Goal: Navigation & Orientation: Find specific page/section

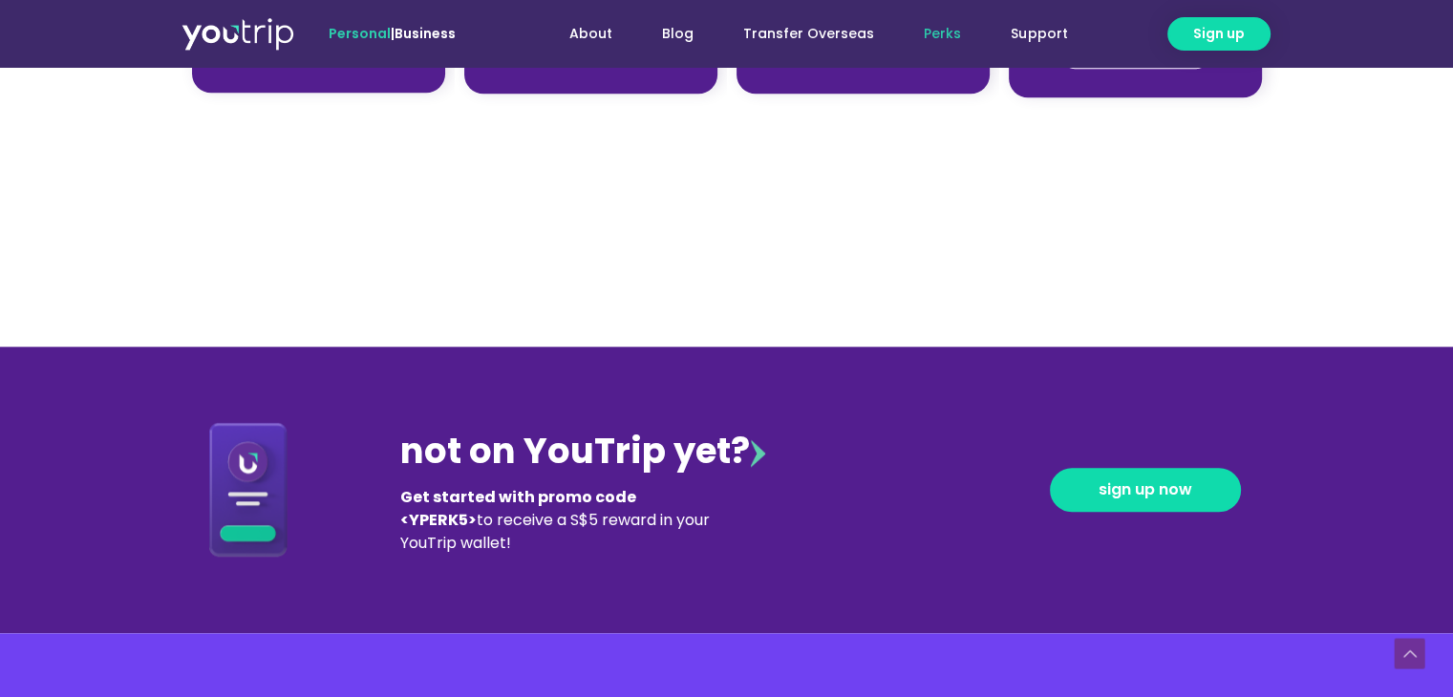
scroll to position [2439, 0]
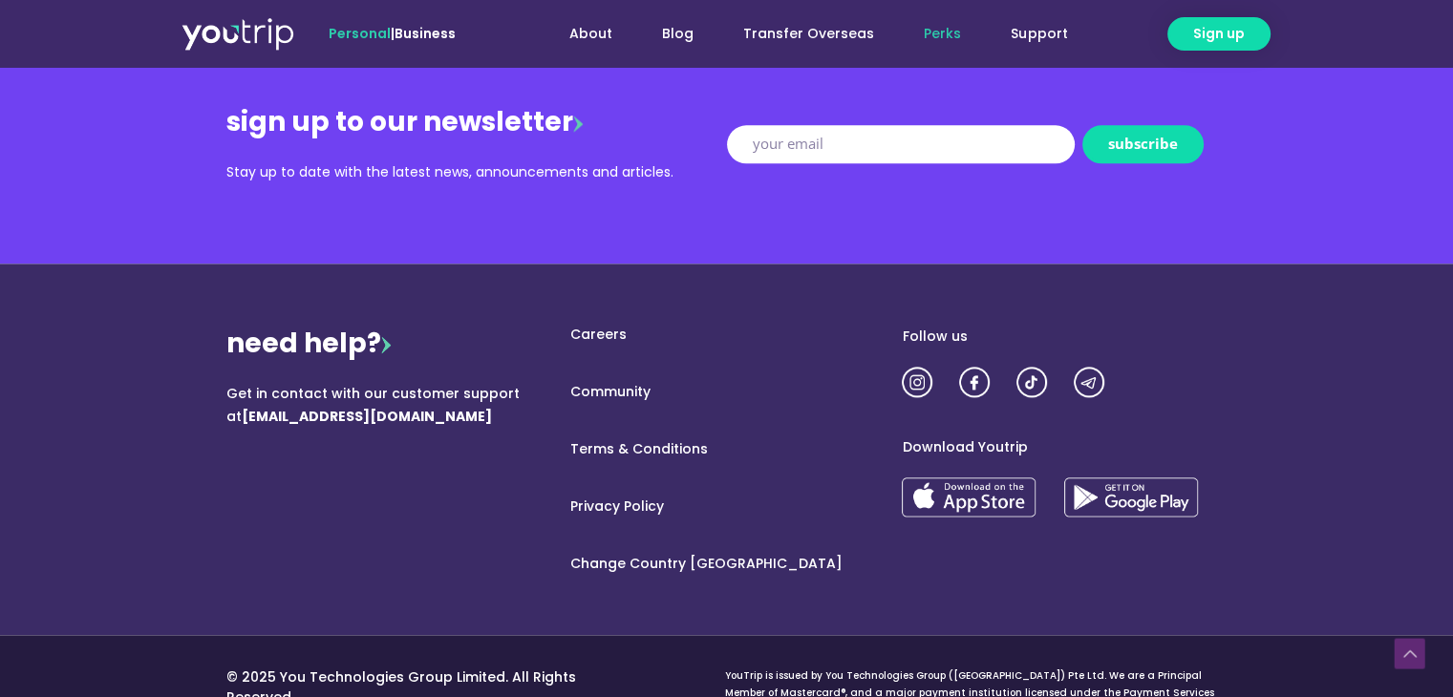
click at [675, 564] on link "Change Country [GEOGRAPHIC_DATA]" at bounding box center [726, 564] width 352 height 20
click at [603, 32] on link "About" at bounding box center [590, 33] width 93 height 35
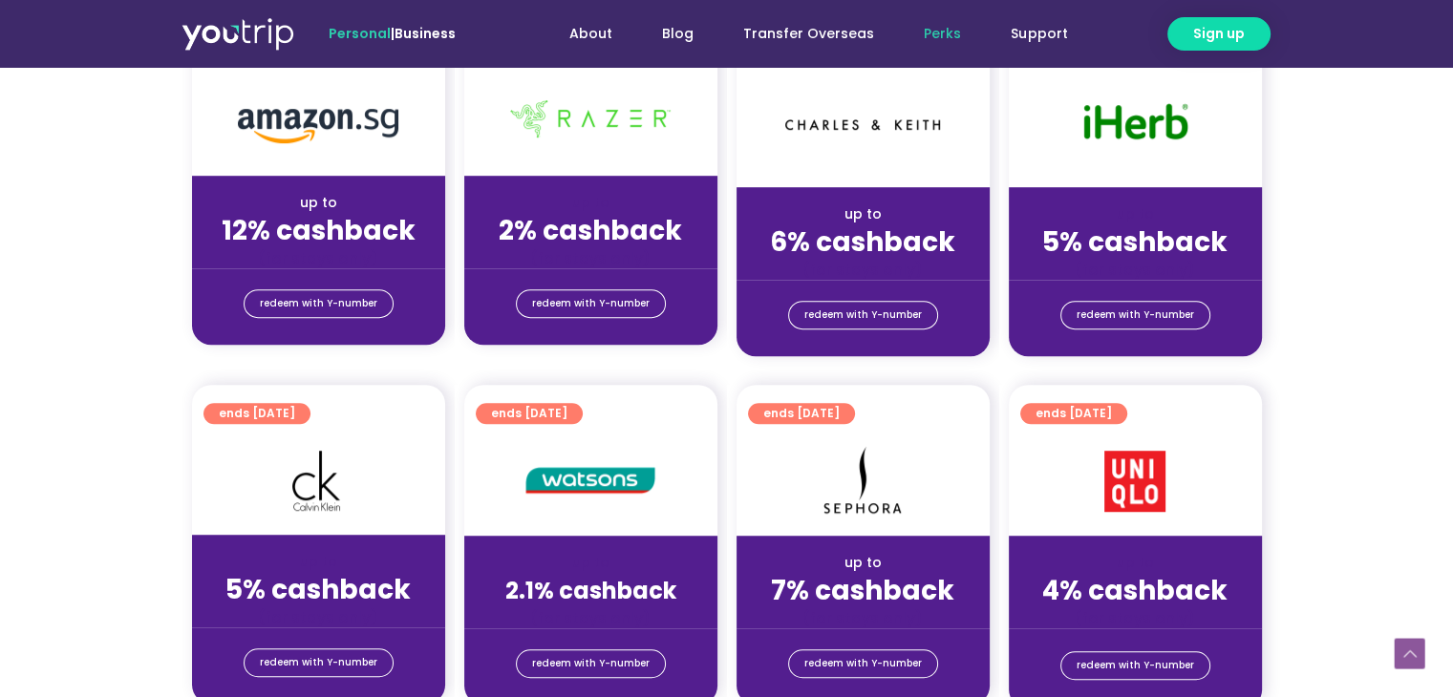
scroll to position [1829, 0]
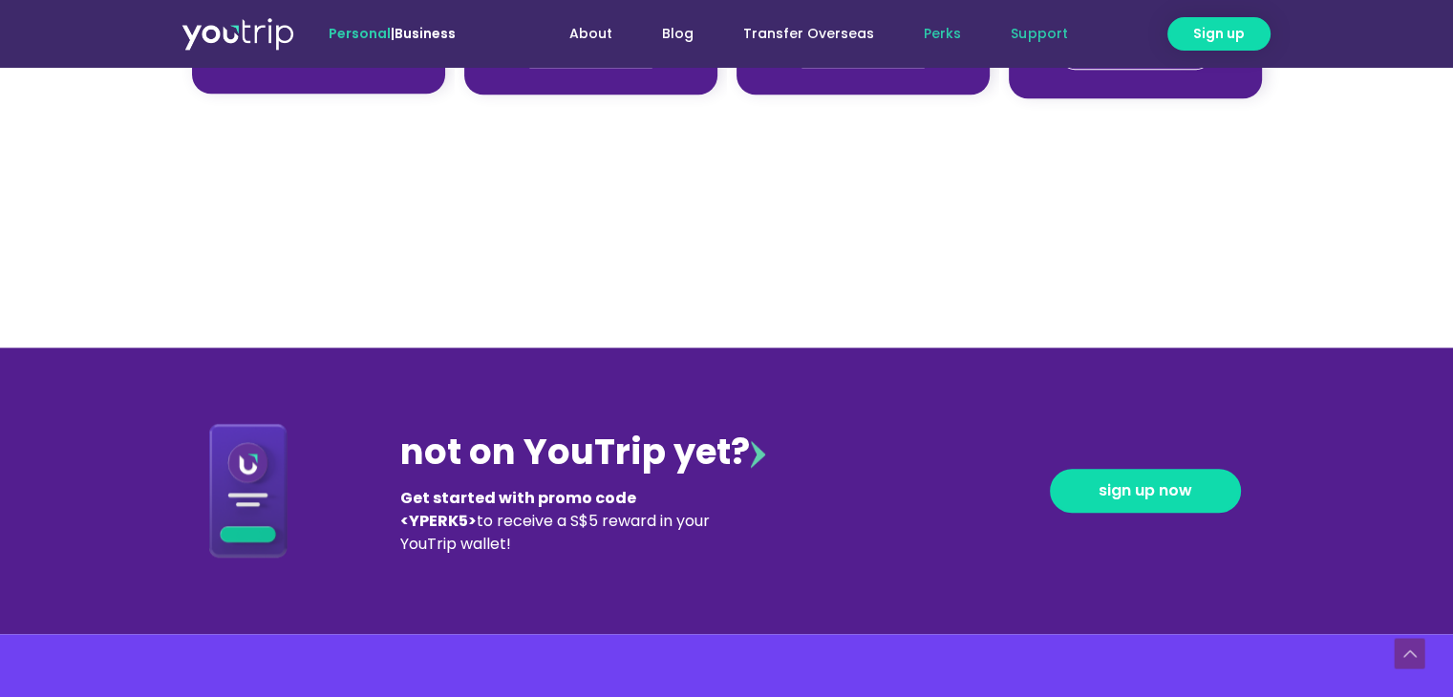
click at [1060, 35] on link "Support" at bounding box center [1039, 33] width 106 height 35
